Goal: Information Seeking & Learning: Learn about a topic

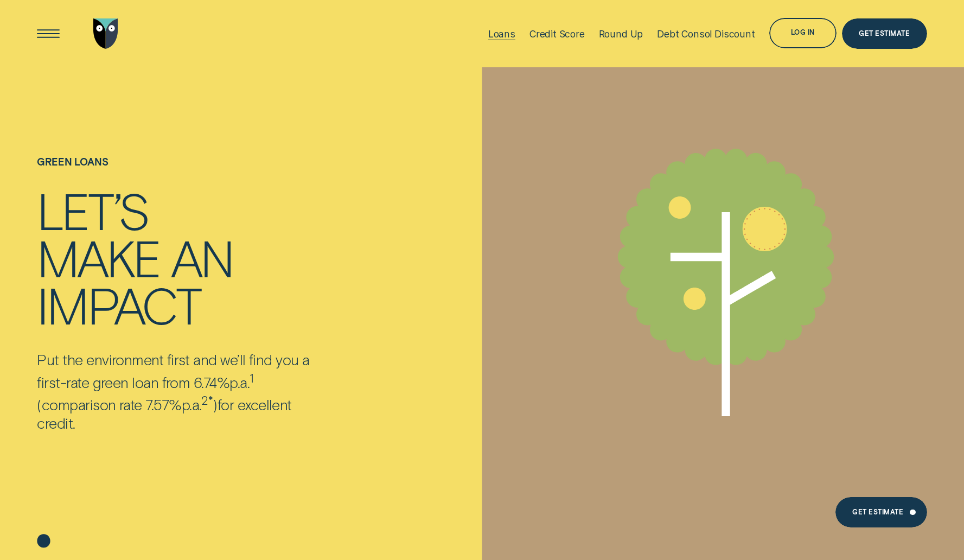
click at [503, 34] on div "Loans" at bounding box center [501, 33] width 27 height 11
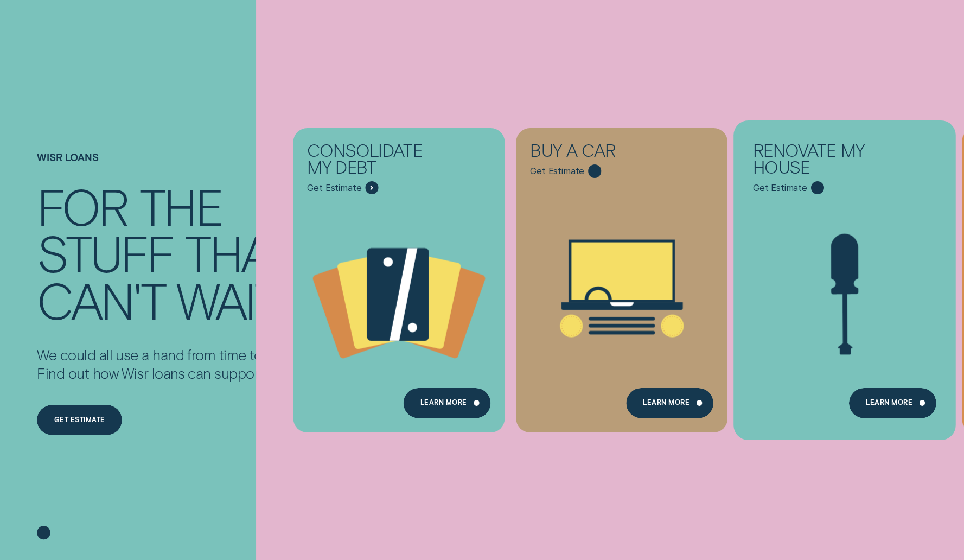
scroll to position [95, 0]
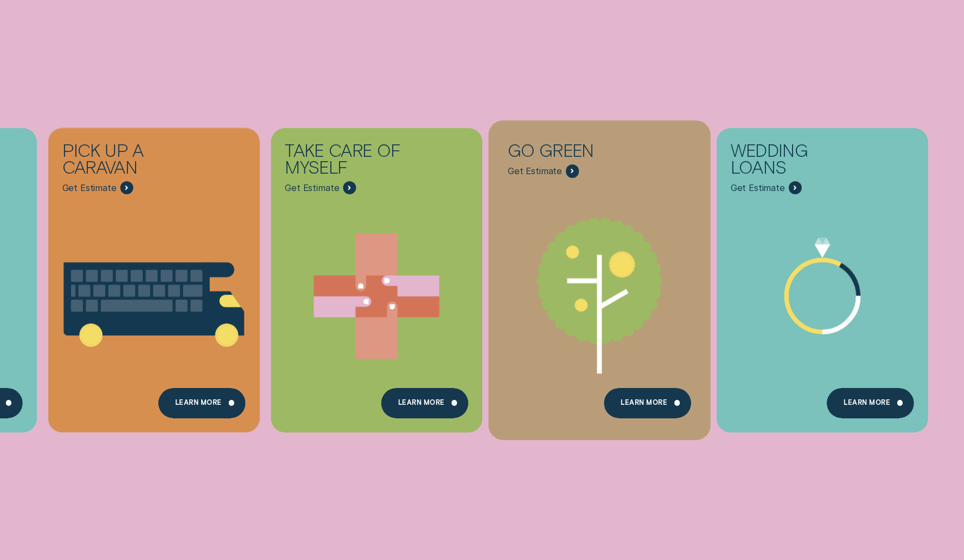
click at [555, 228] on icon "Go green - Learn more" at bounding box center [599, 288] width 222 height 170
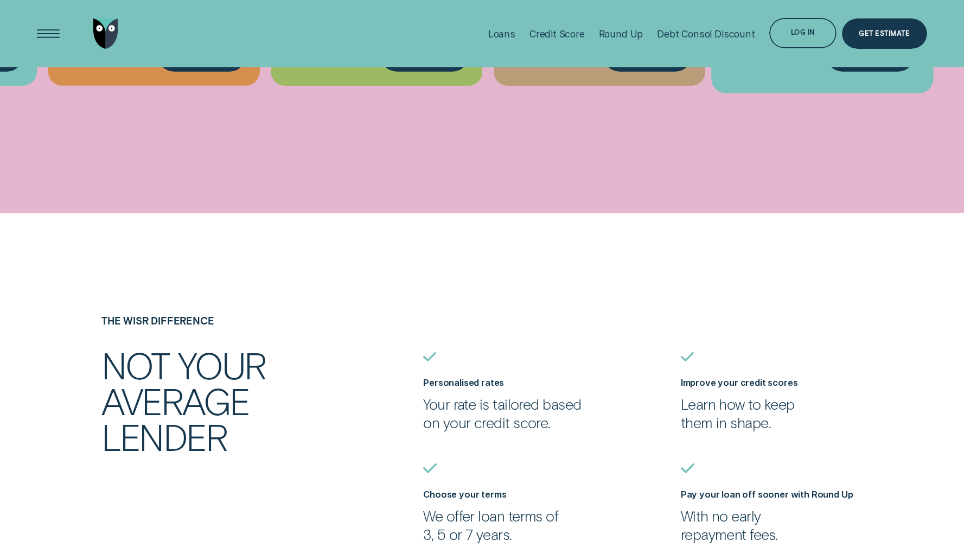
scroll to position [626, 0]
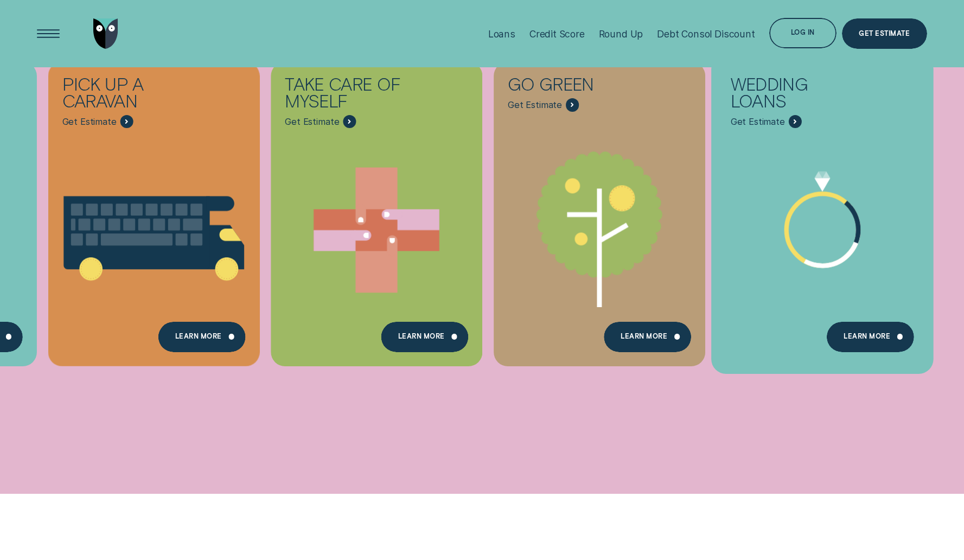
click at [816, 169] on icon "Wedding Loans - Learn more" at bounding box center [822, 229] width 222 height 169
